Goal: Information Seeking & Learning: Learn about a topic

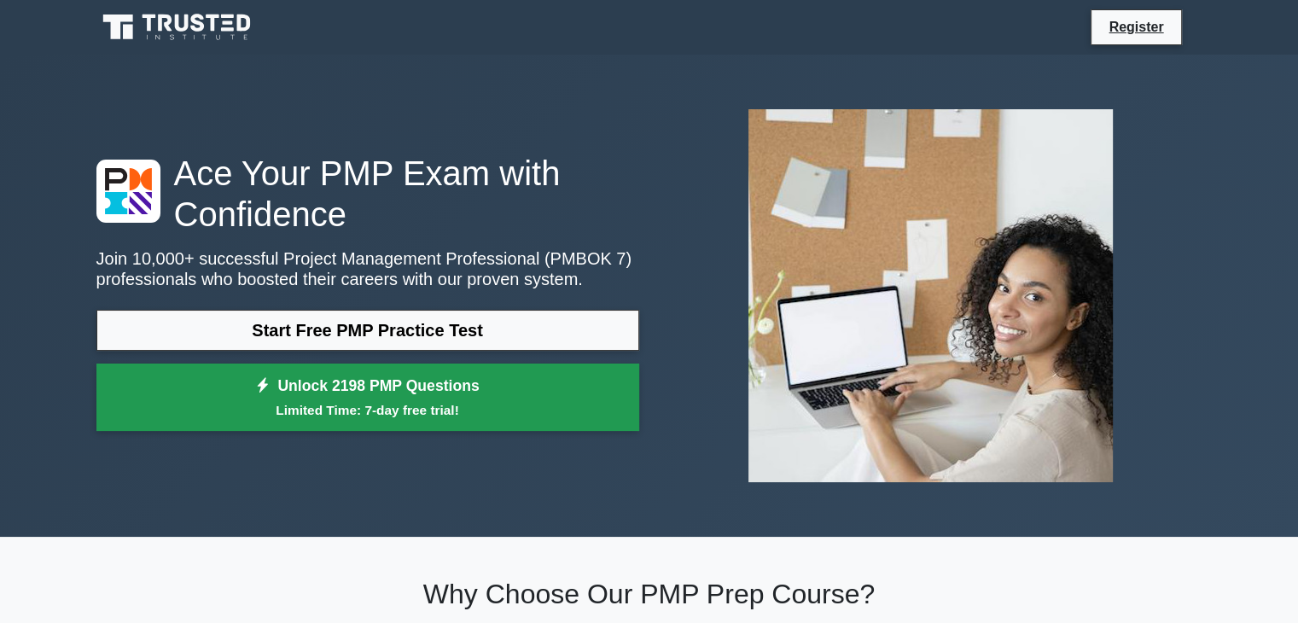
click at [399, 402] on small "Limited Time: 7-day free trial!" at bounding box center [368, 410] width 500 height 20
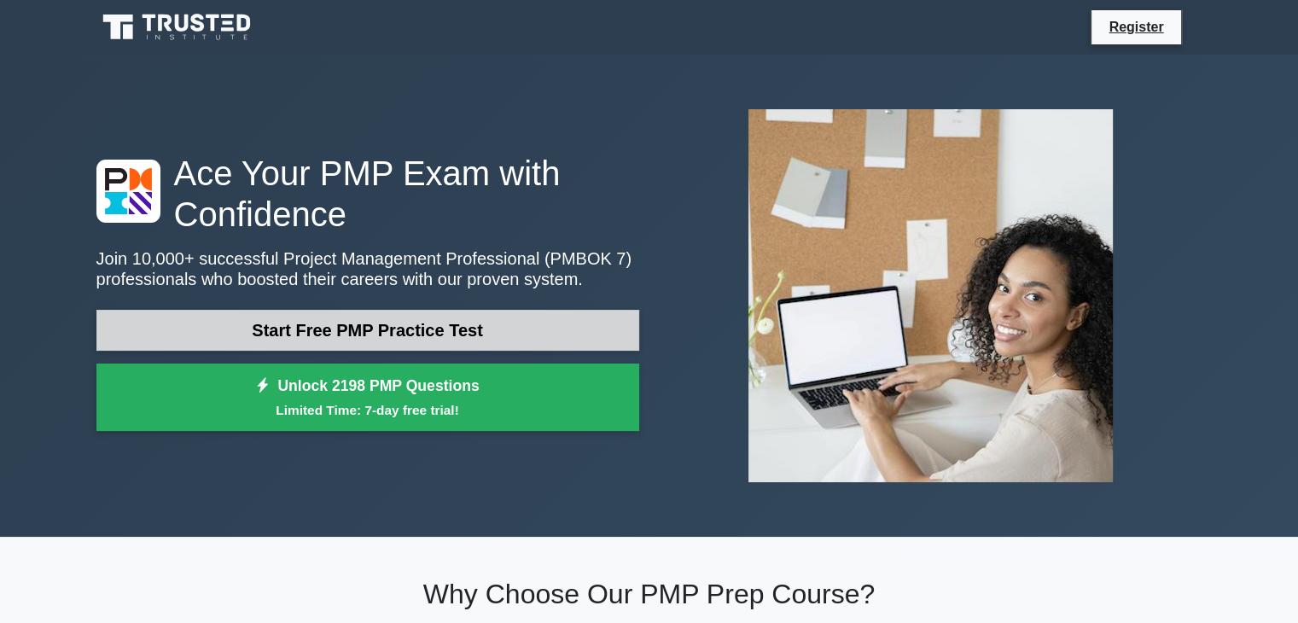
click at [359, 329] on link "Start Free PMP Practice Test" at bounding box center [367, 330] width 543 height 41
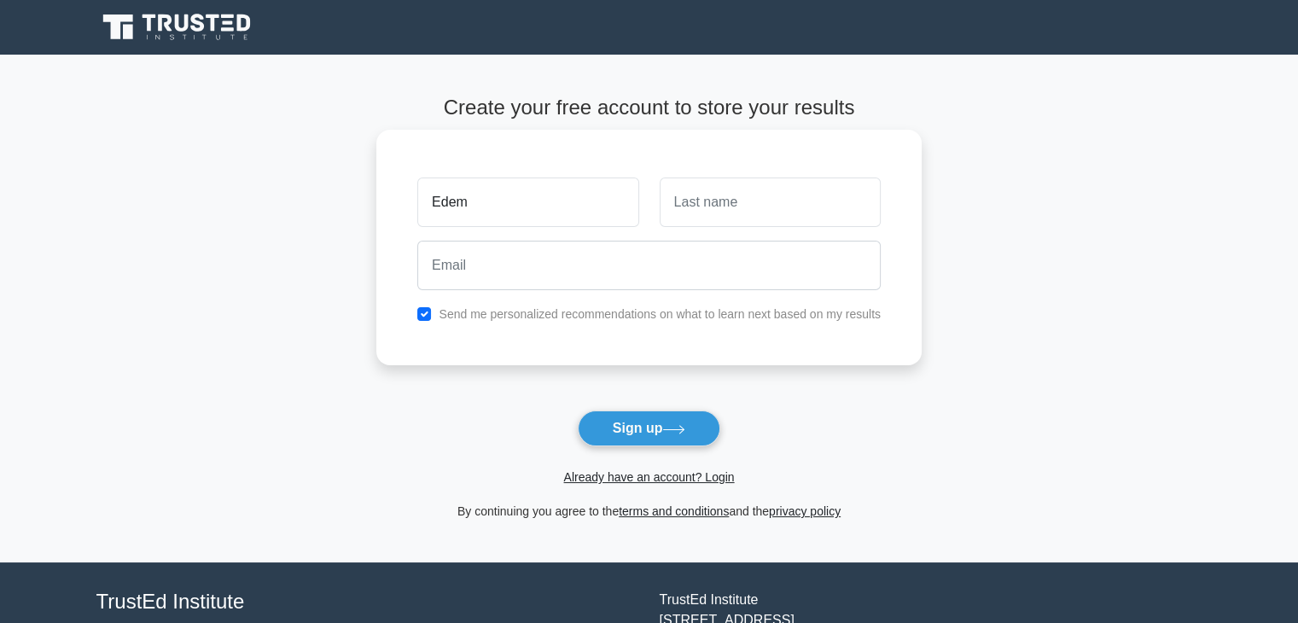
type input "Edem"
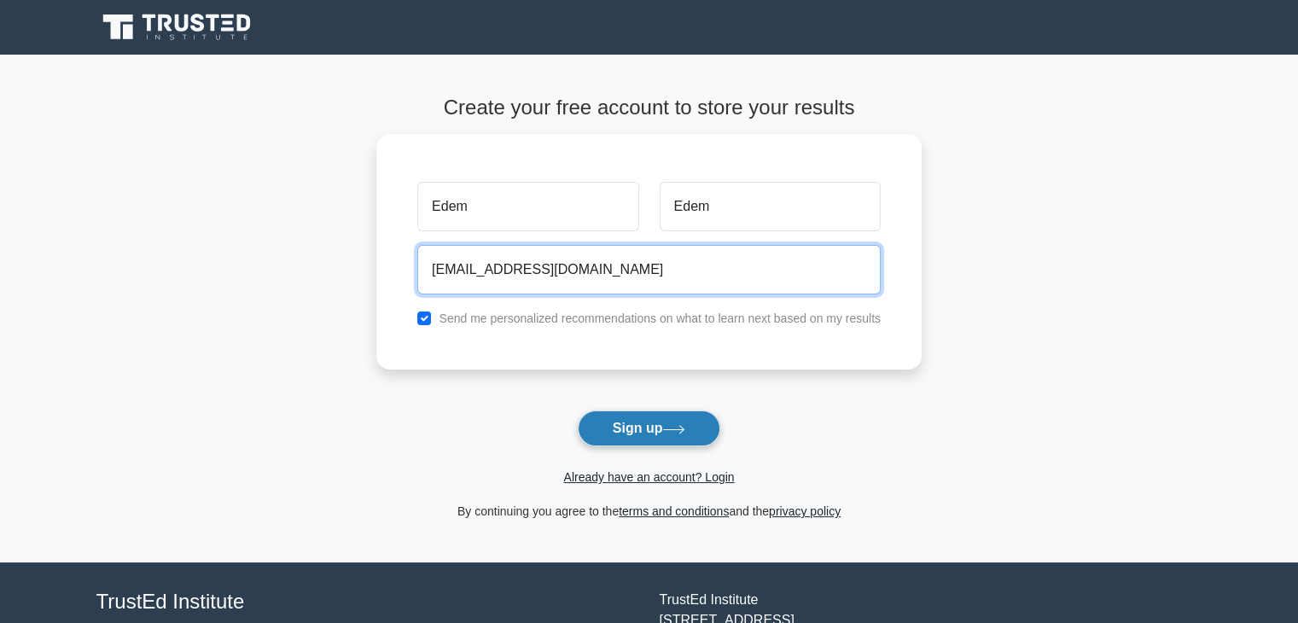
type input "ed3m@yahoo.com"
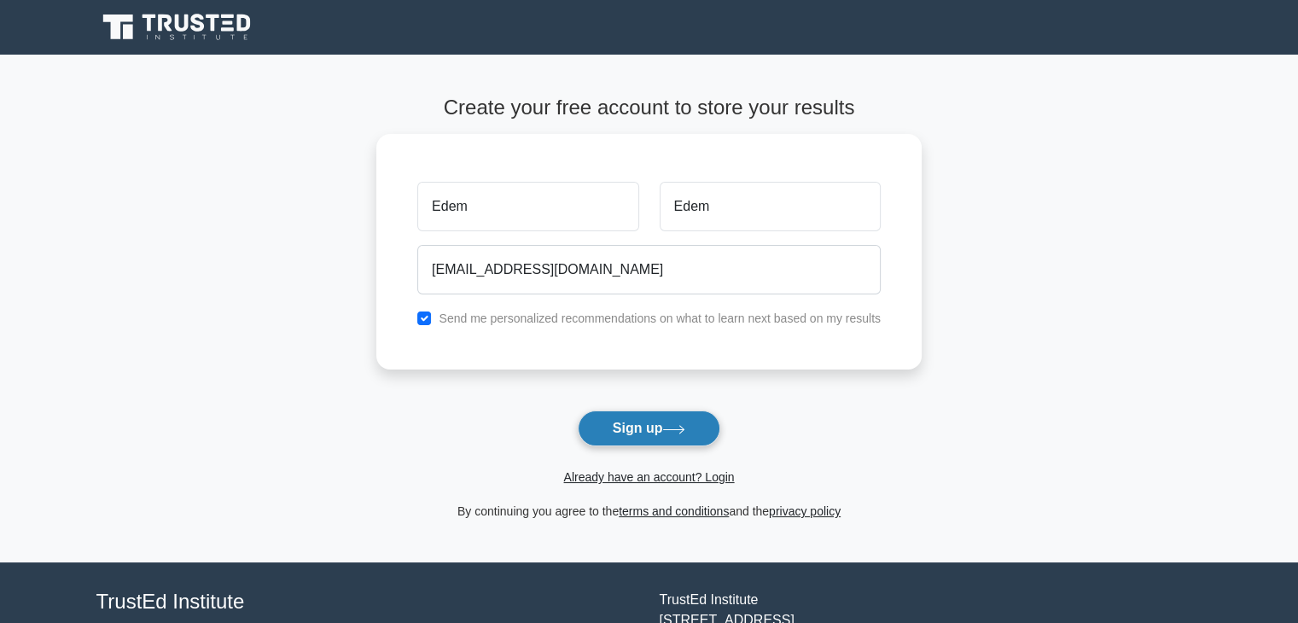
click at [674, 434] on icon at bounding box center [673, 429] width 23 height 9
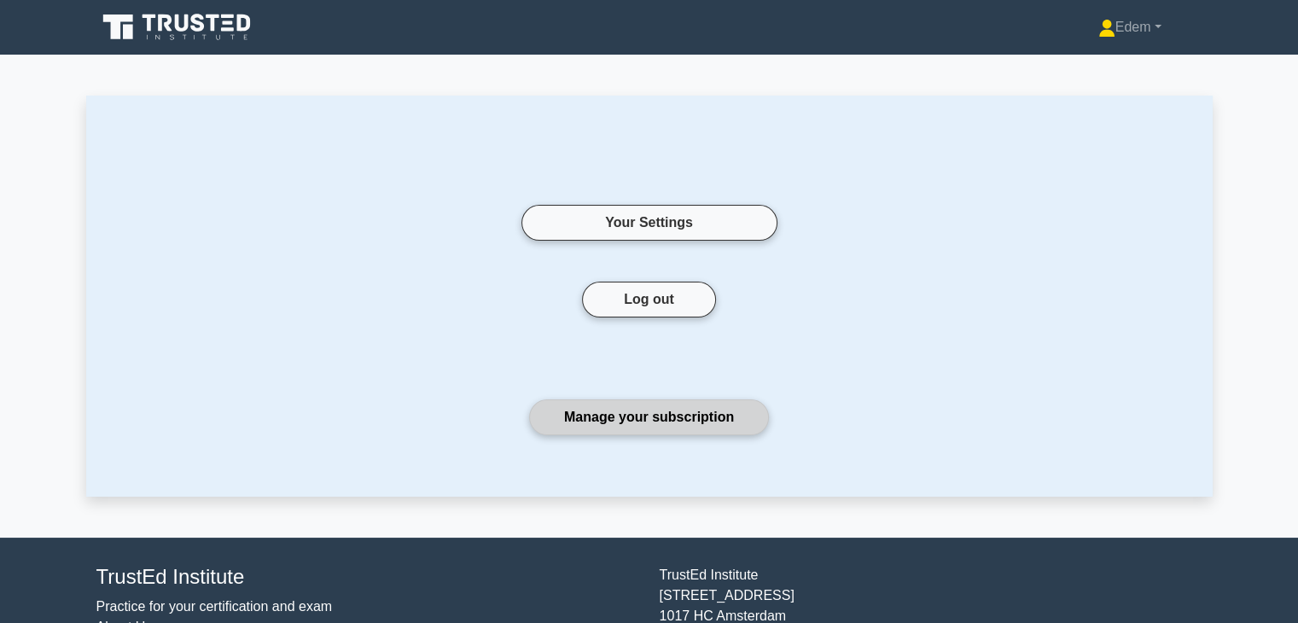
click at [649, 422] on link "Manage your subscription" at bounding box center [649, 417] width 240 height 36
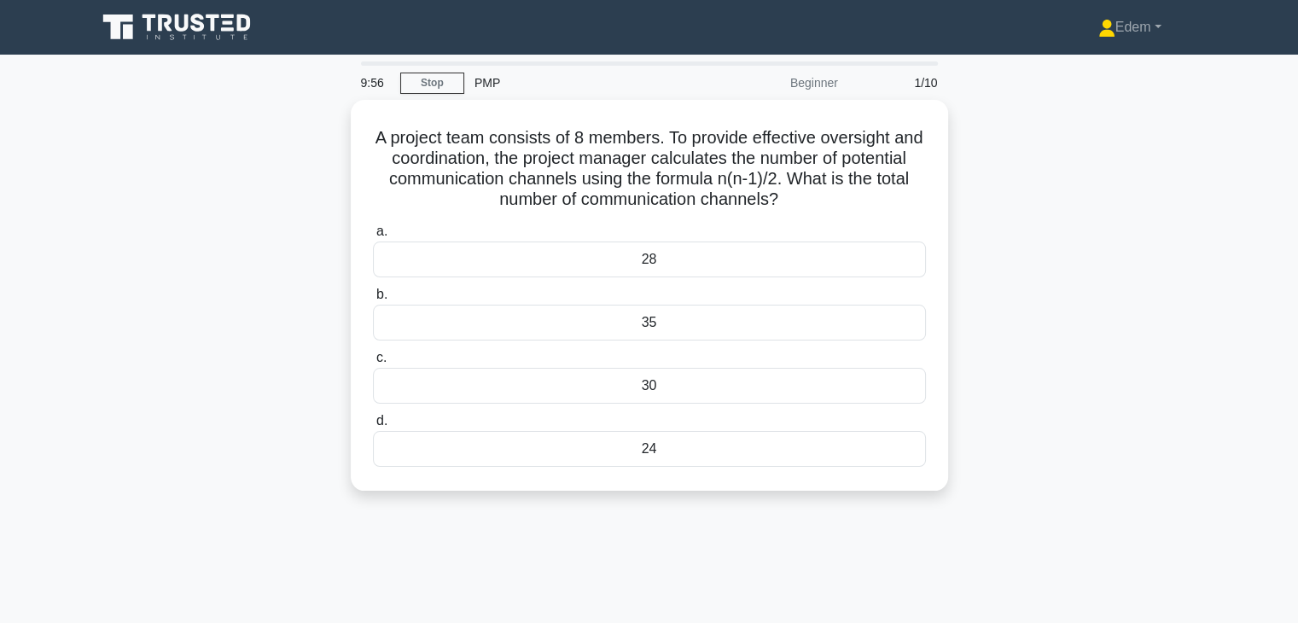
click at [828, 87] on div "Beginner" at bounding box center [773, 83] width 149 height 34
click at [1175, 29] on link "Edem" at bounding box center [1130, 27] width 145 height 34
click at [1091, 101] on link "Settings" at bounding box center [1125, 94] width 135 height 27
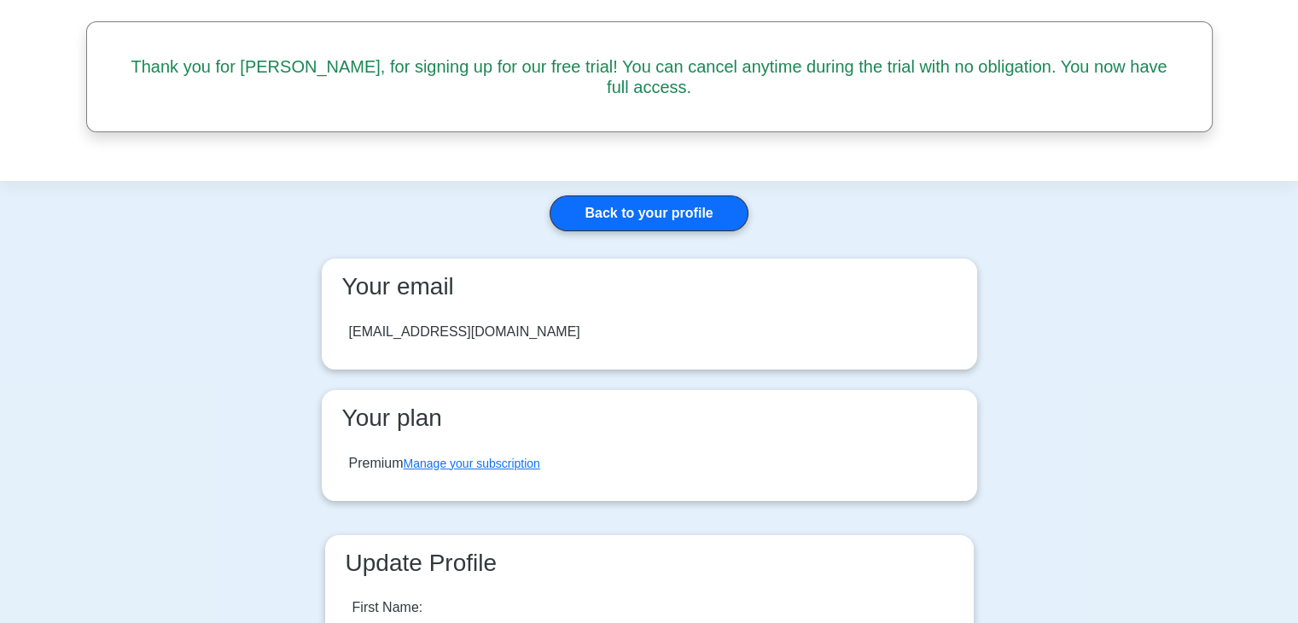
scroll to position [171, 0]
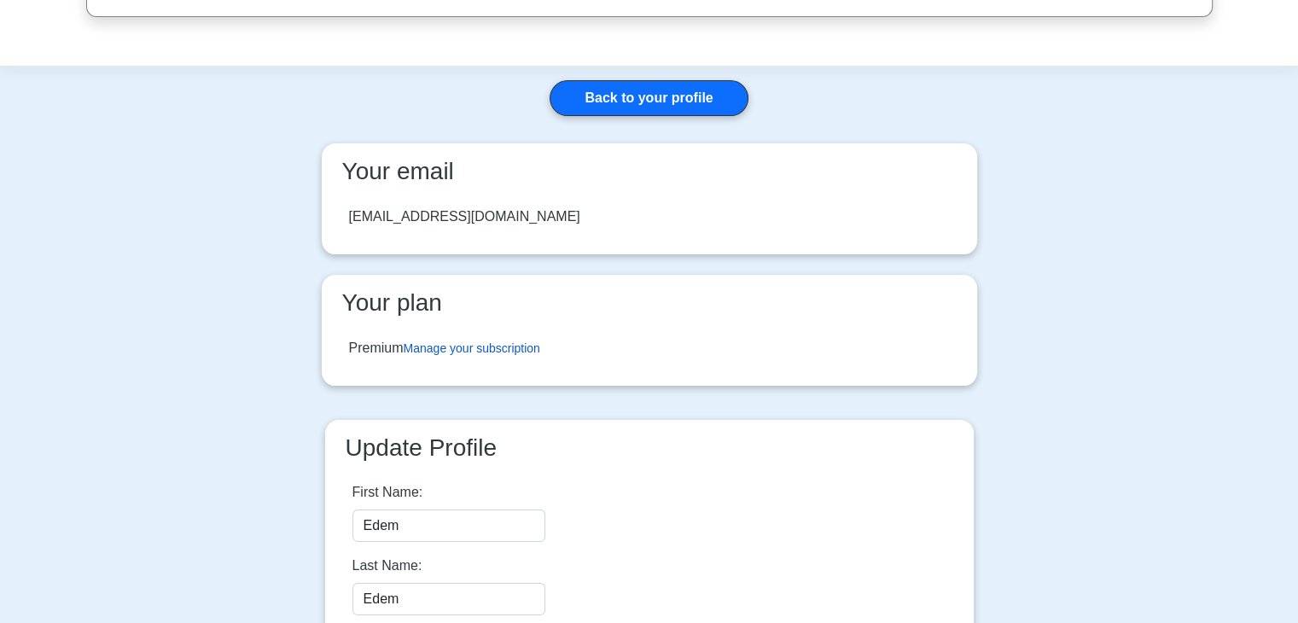
click at [448, 341] on link "Manage your subscription" at bounding box center [472, 348] width 137 height 14
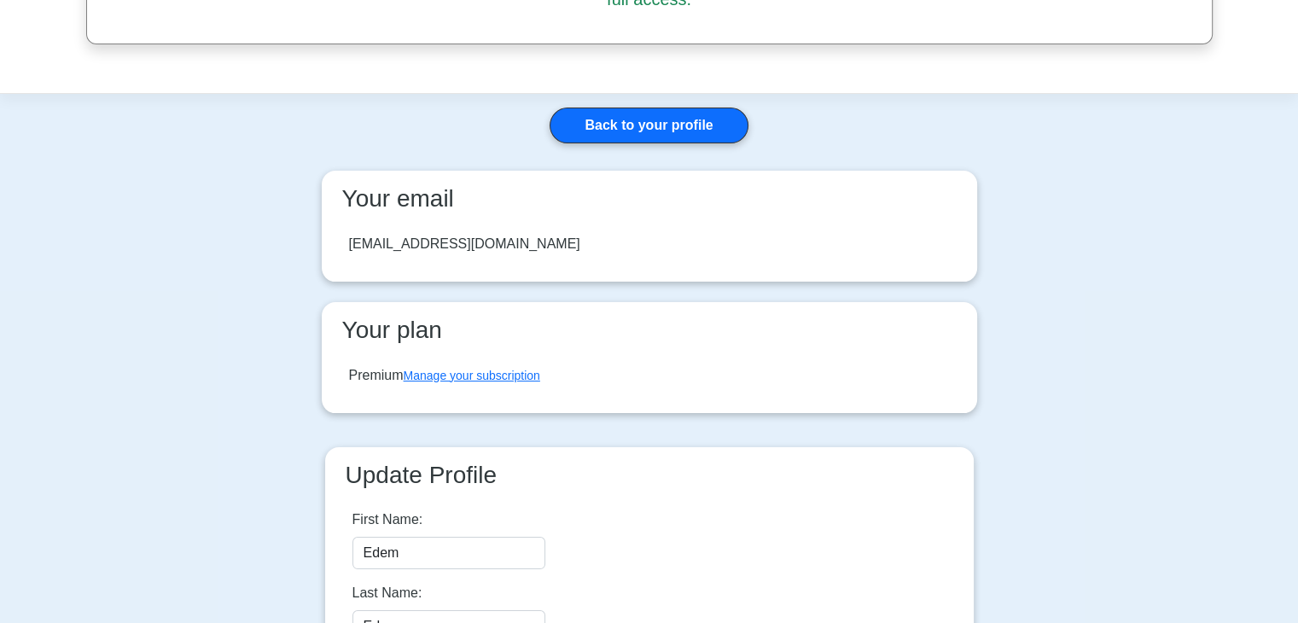
scroll to position [0, 0]
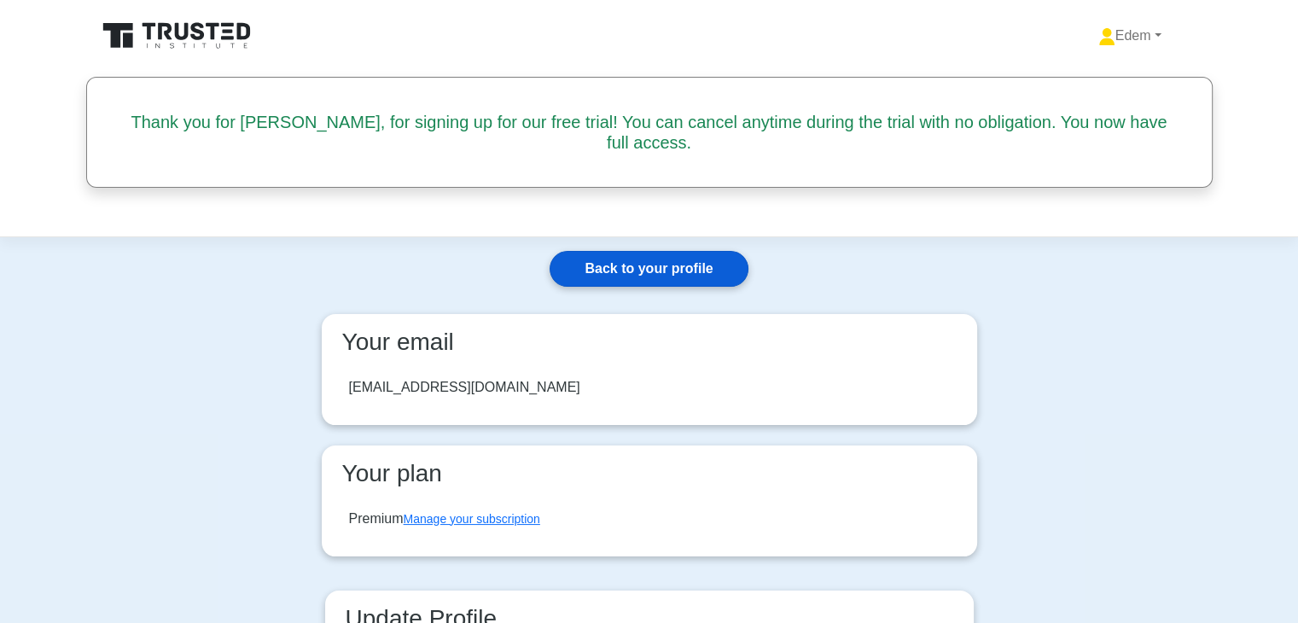
click at [679, 251] on link "Back to your profile" at bounding box center [649, 269] width 198 height 36
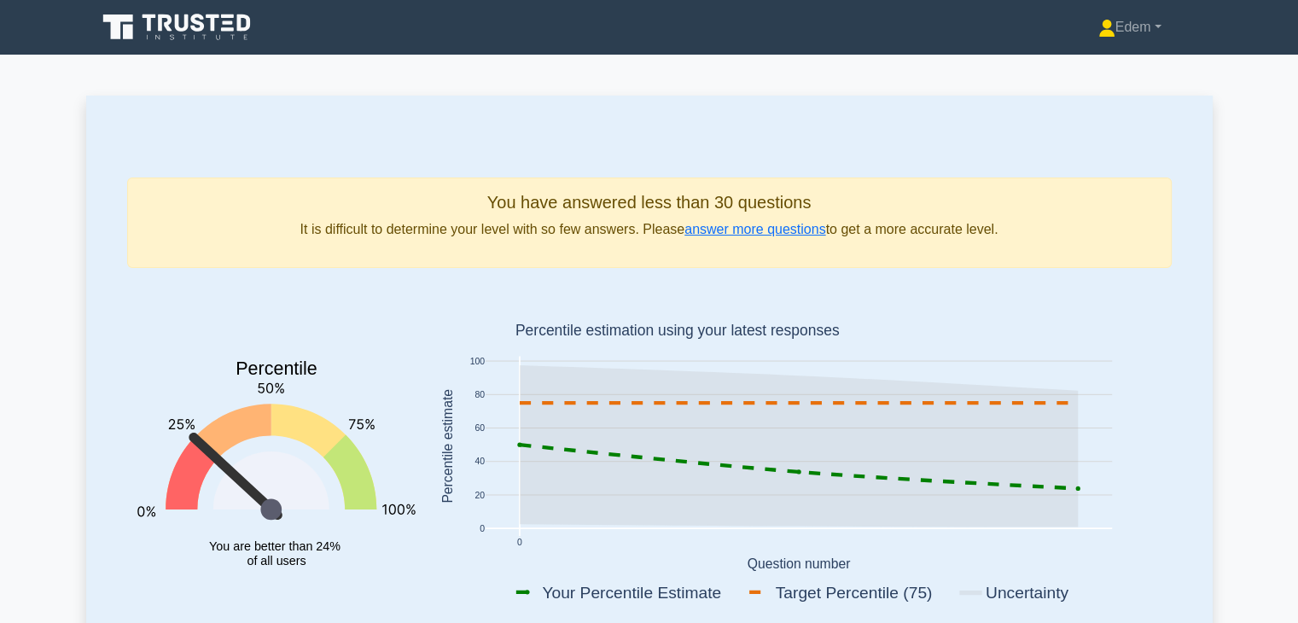
click at [201, 23] on icon at bounding box center [198, 23] width 14 height 18
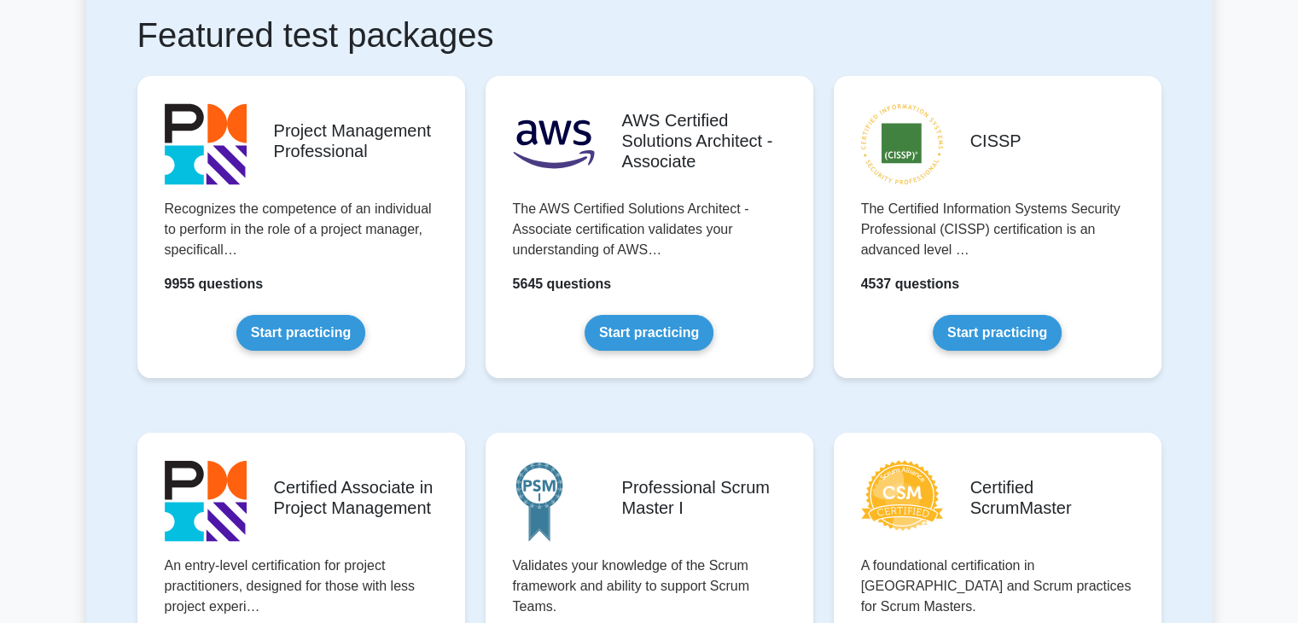
scroll to position [427, 0]
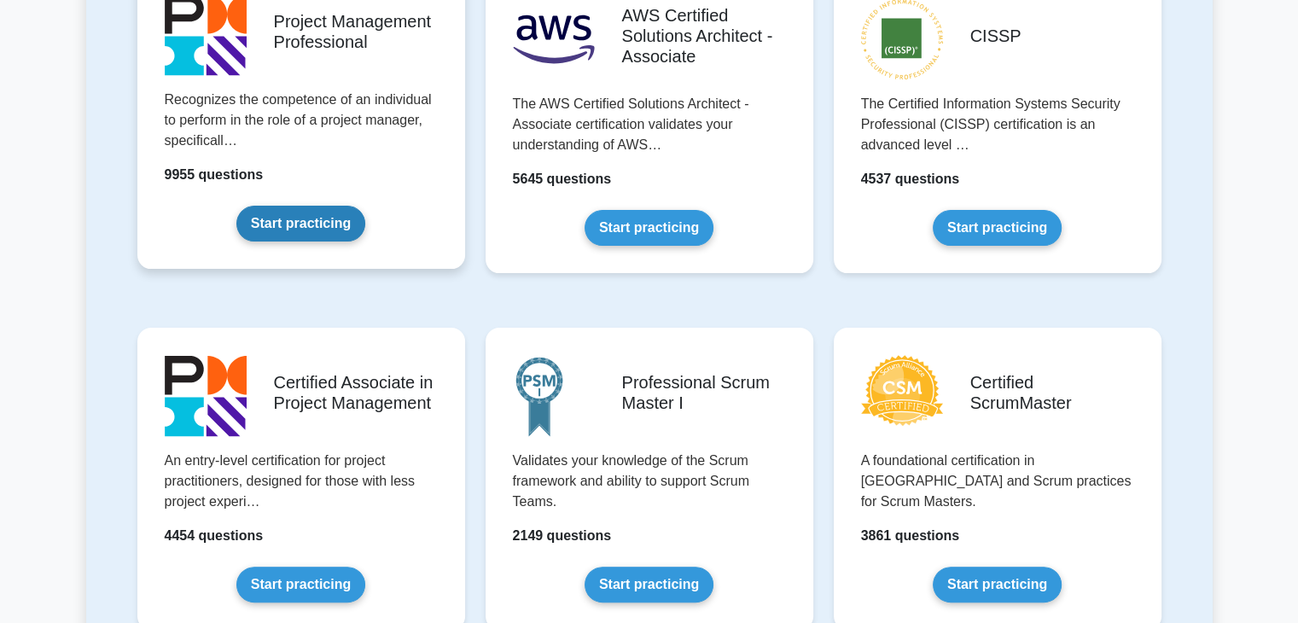
click at [342, 230] on link "Start practicing" at bounding box center [300, 224] width 129 height 36
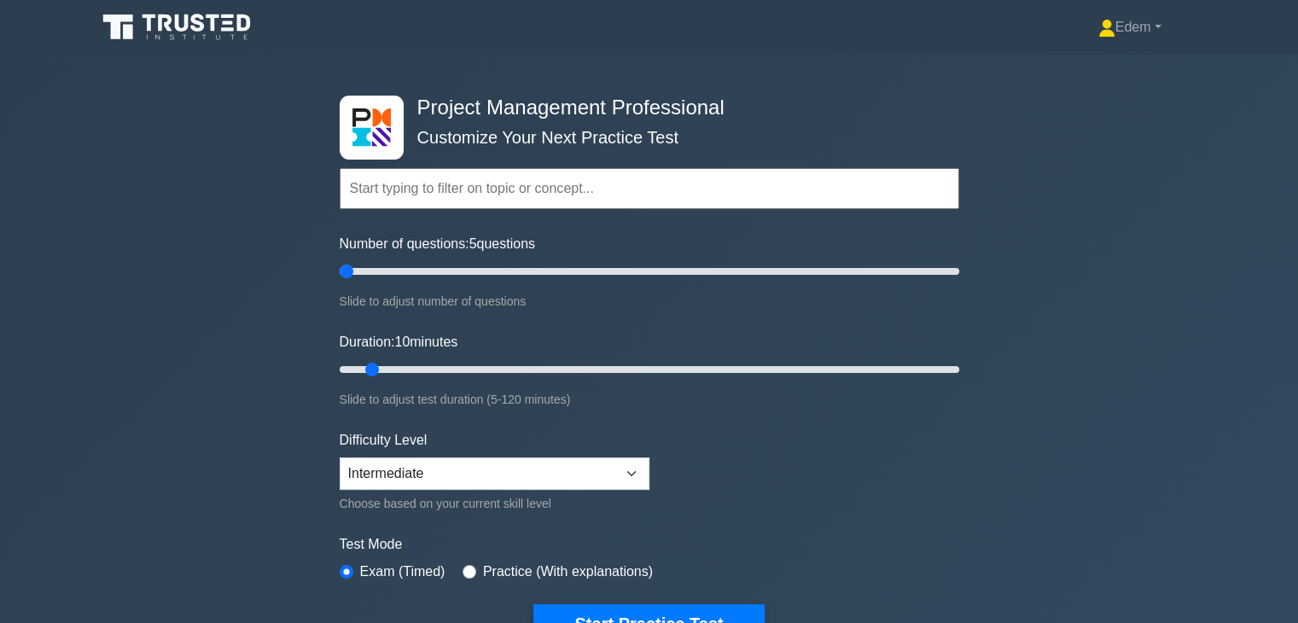
drag, startPoint x: 362, startPoint y: 273, endPoint x: 310, endPoint y: 273, distance: 52.1
type input "5"
click at [340, 273] on input "Number of questions: 5 questions" at bounding box center [650, 271] width 620 height 20
click at [268, 271] on div "Project Management Professional Customize Your Next Practice Test Topics Scope …" at bounding box center [649, 370] width 1298 height 630
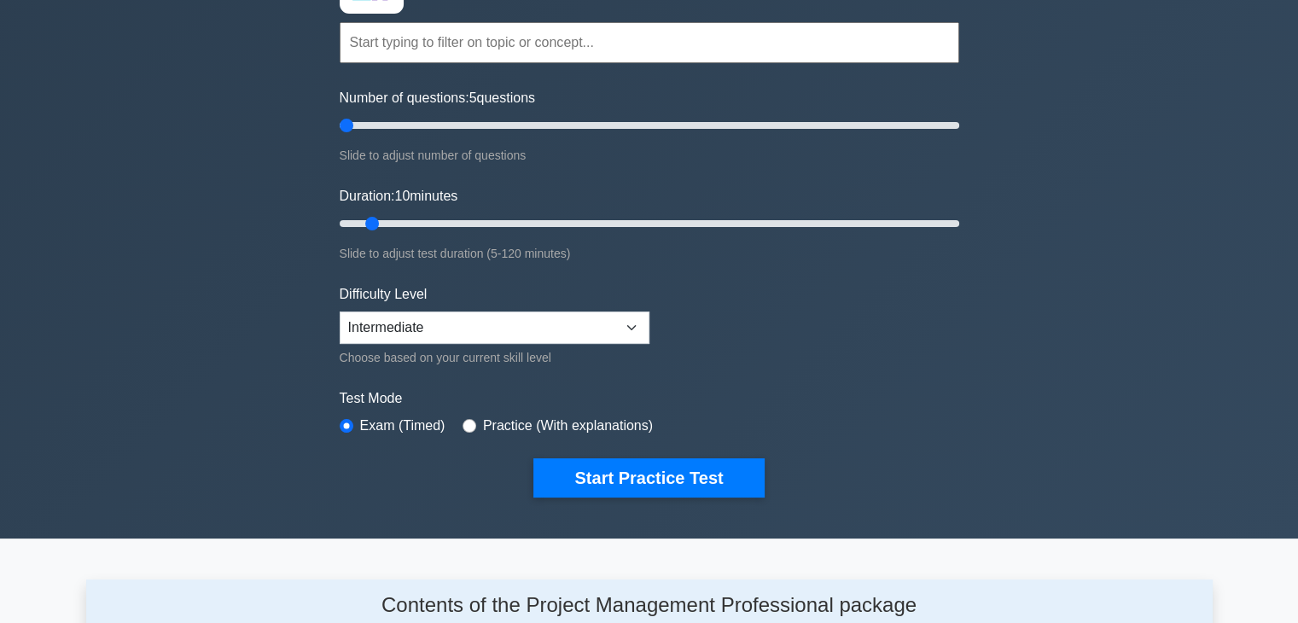
scroll to position [171, 0]
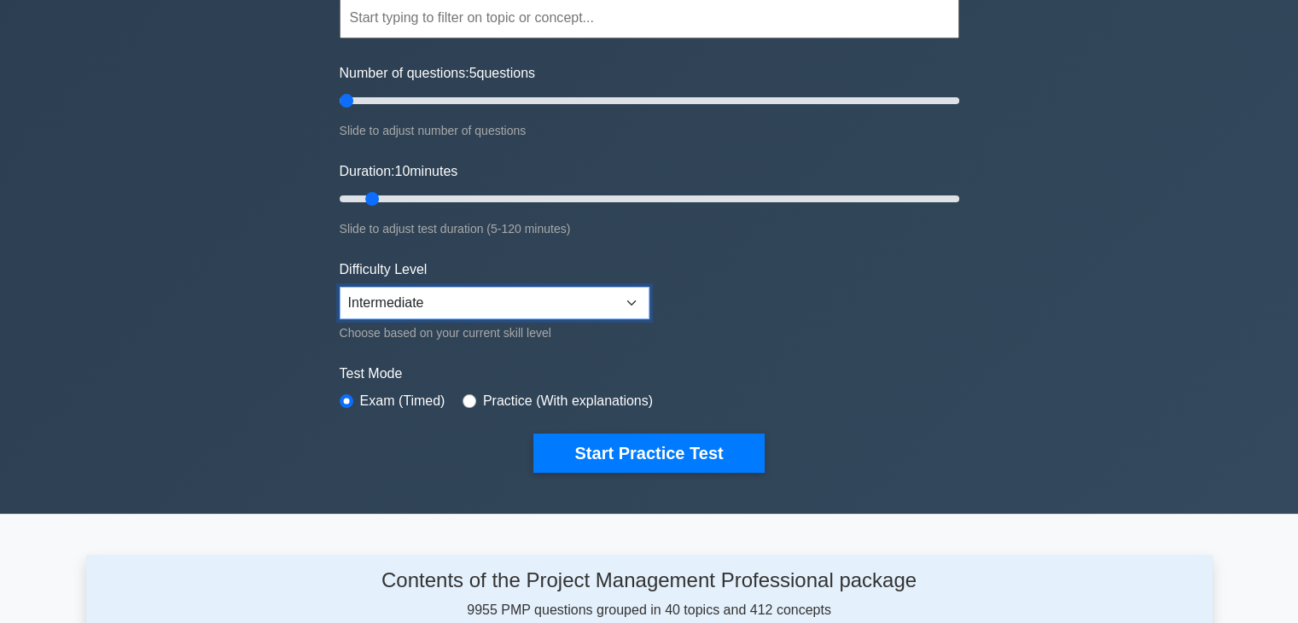
click at [532, 289] on select "Beginner Intermediate Expert" at bounding box center [495, 303] width 310 height 32
click at [819, 312] on form "Topics Scope Management Time Management Cost Management Quality Management Risk…" at bounding box center [650, 209] width 620 height 528
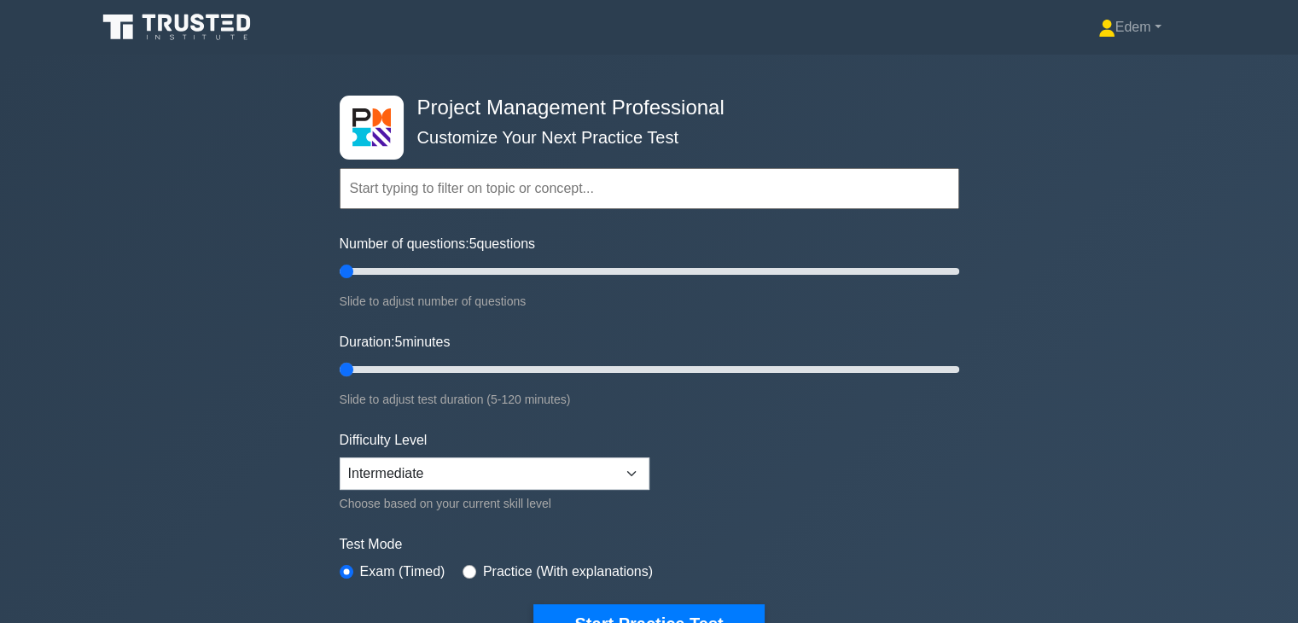
drag, startPoint x: 372, startPoint y: 366, endPoint x: 345, endPoint y: 382, distance: 31.8
type input "5"
click at [345, 380] on input "Duration: 5 minutes" at bounding box center [650, 369] width 620 height 20
click at [207, 22] on icon at bounding box center [178, 27] width 164 height 32
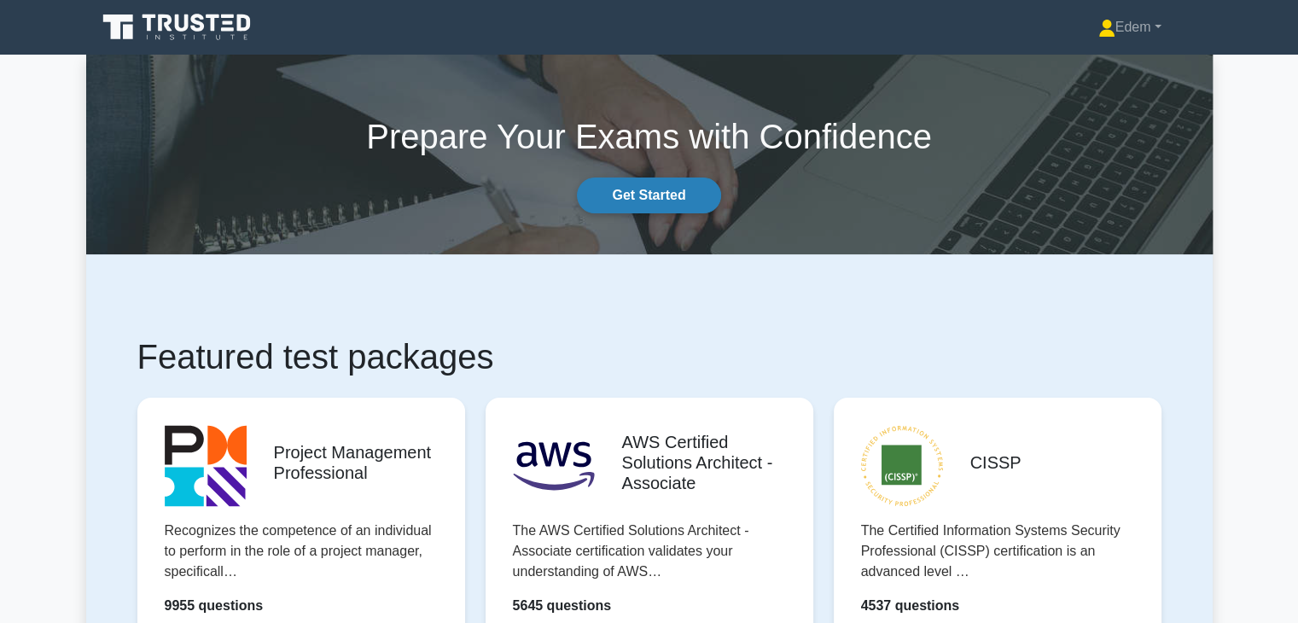
click at [662, 189] on link "Get Started" at bounding box center [648, 196] width 143 height 36
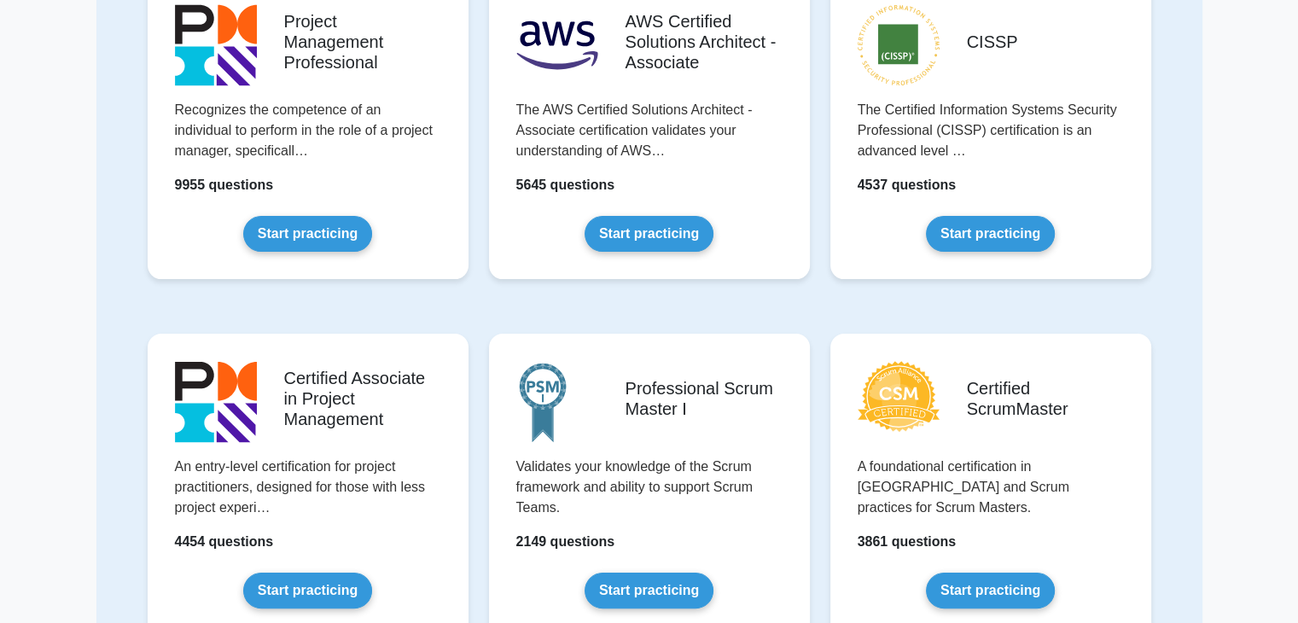
scroll to position [256, 0]
